Goal: Task Accomplishment & Management: Complete application form

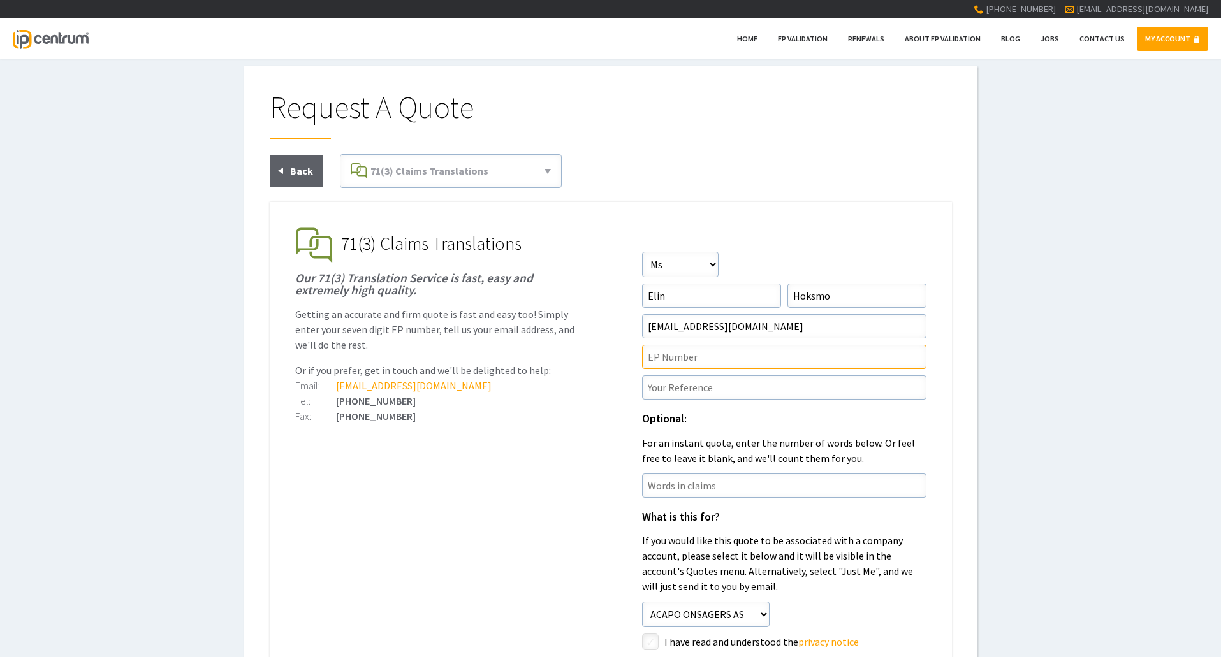
click at [672, 356] on input"] "text" at bounding box center [784, 357] width 284 height 24
click at [695, 358] on input"] "text" at bounding box center [784, 357] width 284 height 24
type input"] "4419434"
click at [704, 391] on input"] "text" at bounding box center [784, 387] width 284 height 24
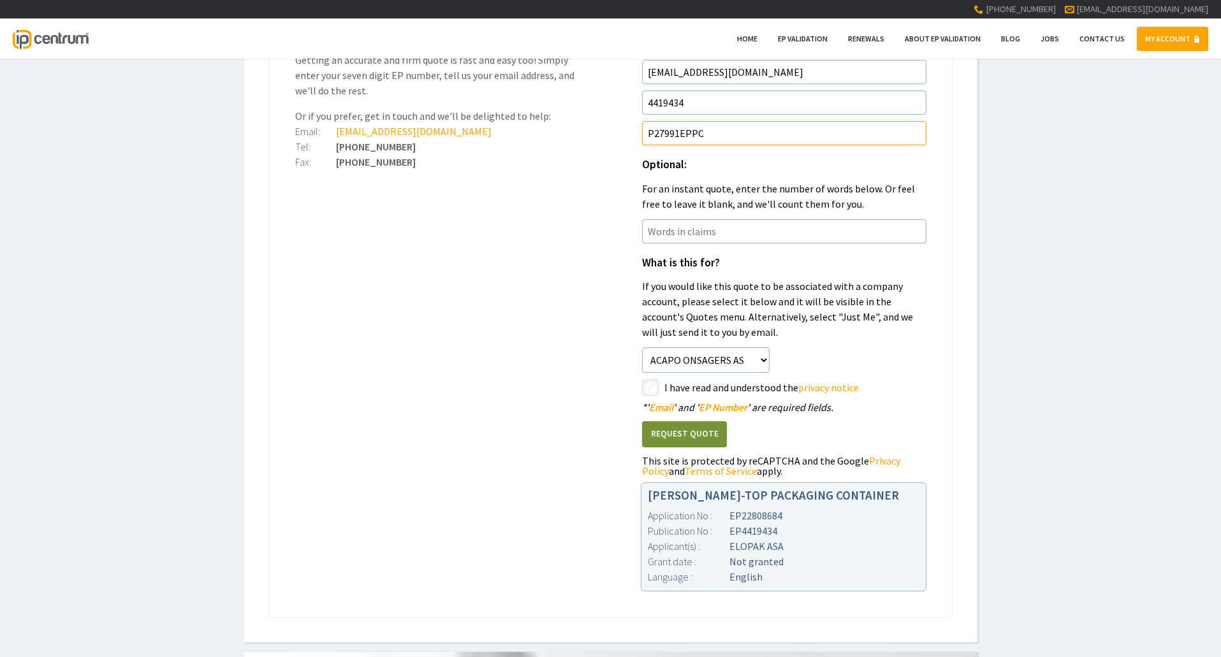
scroll to position [255, 0]
type input"] "P27991EPPC"
click at [704, 435] on button "Request Quote" at bounding box center [684, 434] width 85 height 26
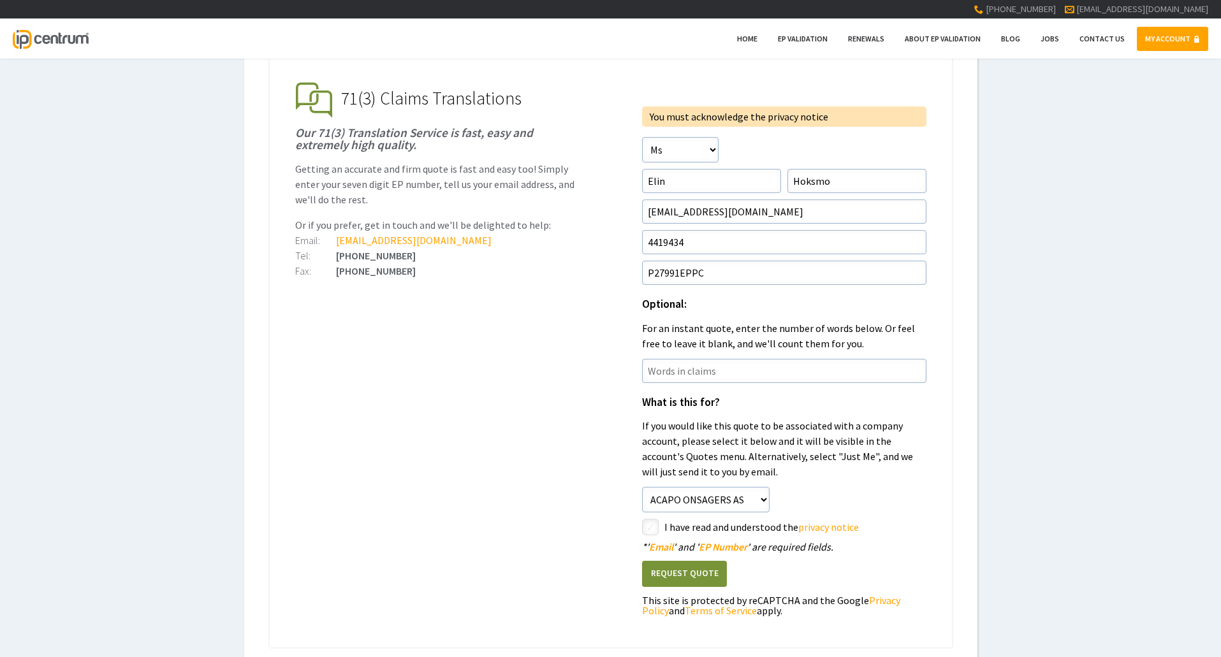
scroll to position [191, 0]
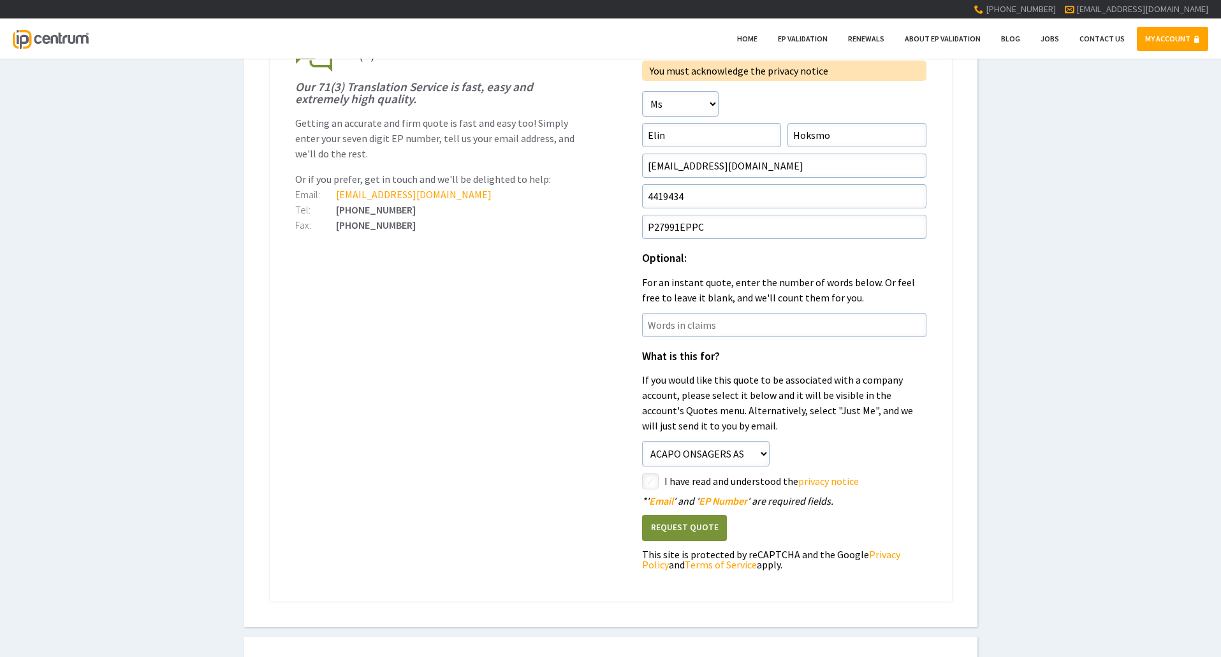
click at [646, 478] on input"] "checkbox" at bounding box center [651, 482] width 15 height 15
checkbox input"] "true"
click at [675, 533] on button "Request Quote" at bounding box center [684, 528] width 85 height 26
